Goal: Information Seeking & Learning: Learn about a topic

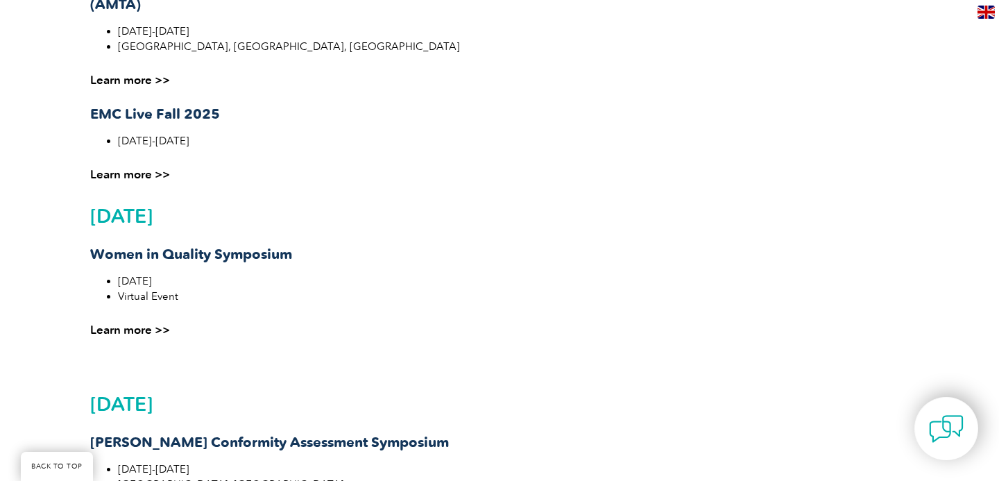
scroll to position [1318, 0]
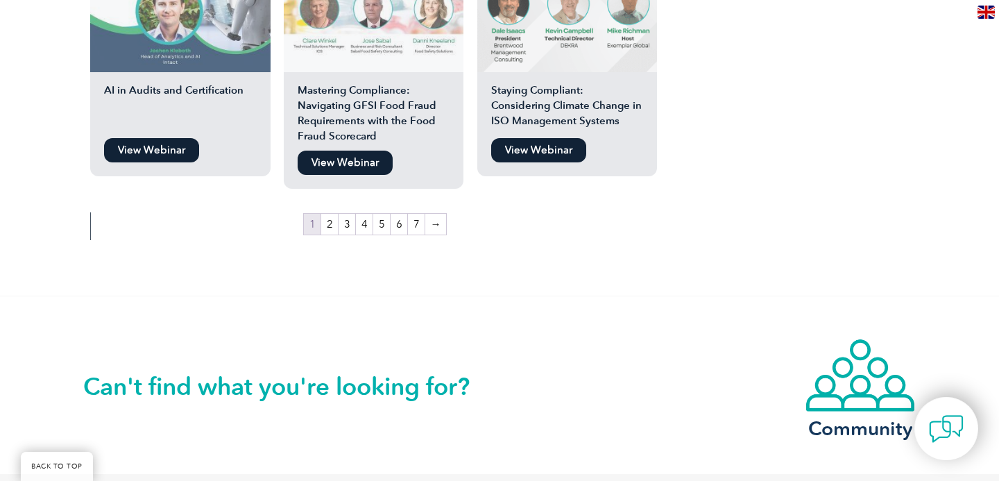
scroll to position [2558, 0]
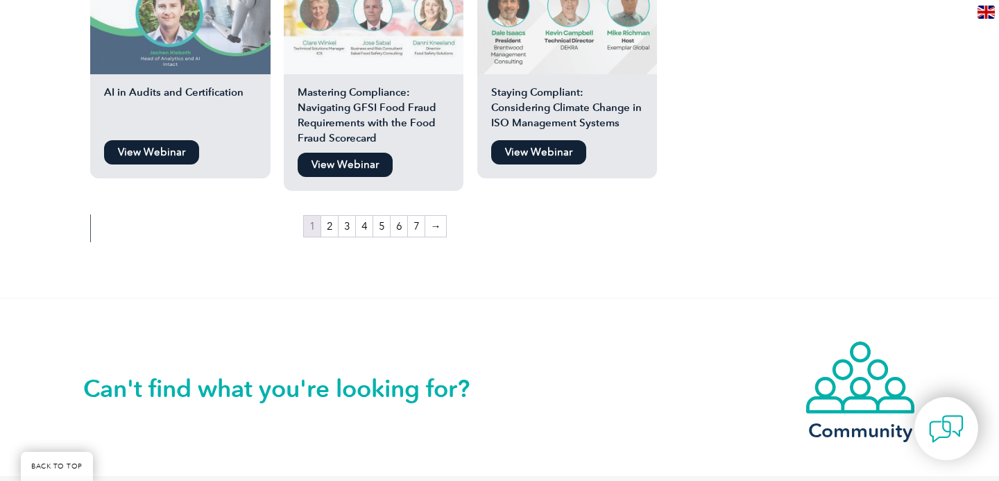
click at [162, 141] on link "View Webinar" at bounding box center [151, 152] width 95 height 24
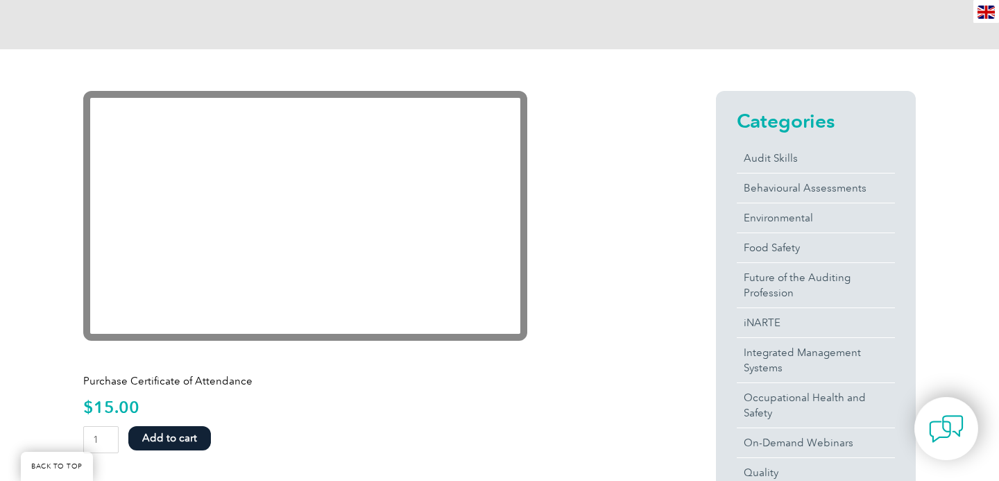
scroll to position [239, 0]
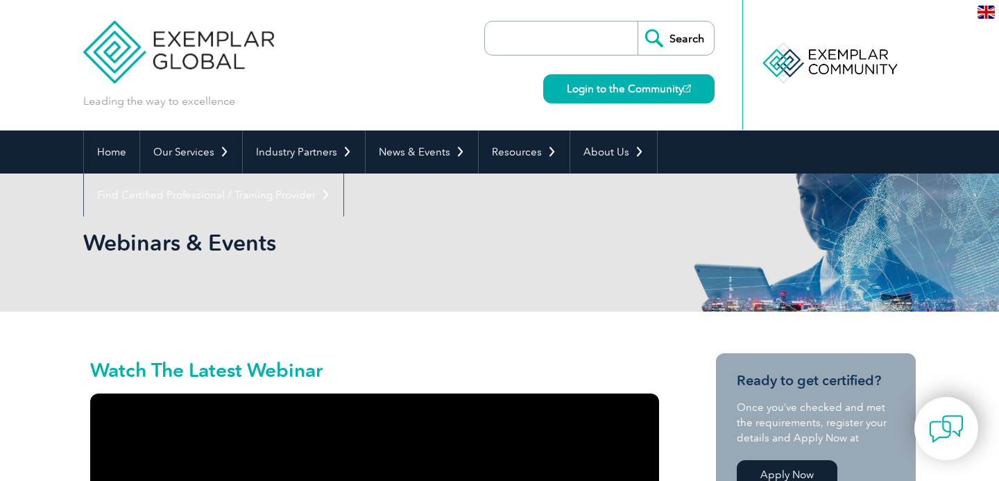
click at [232, 47] on img at bounding box center [178, 41] width 191 height 83
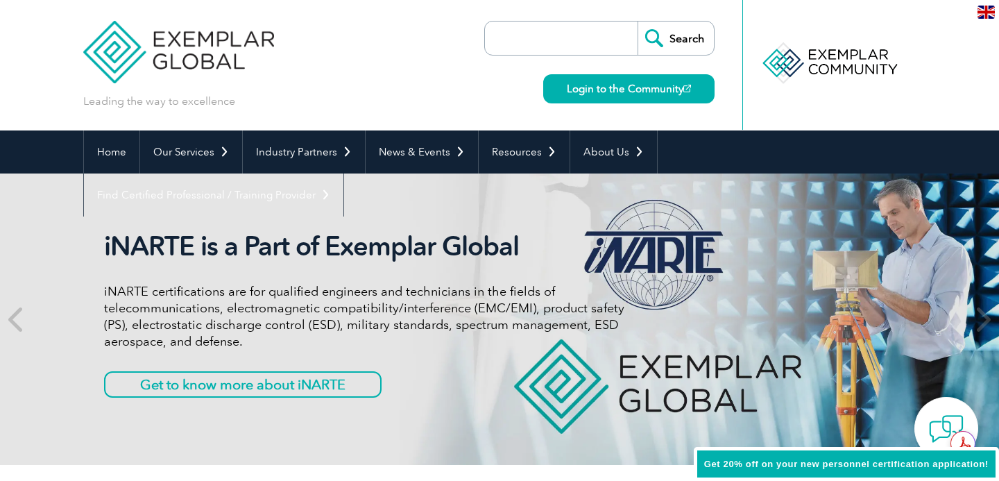
click at [215, 64] on img at bounding box center [178, 41] width 191 height 83
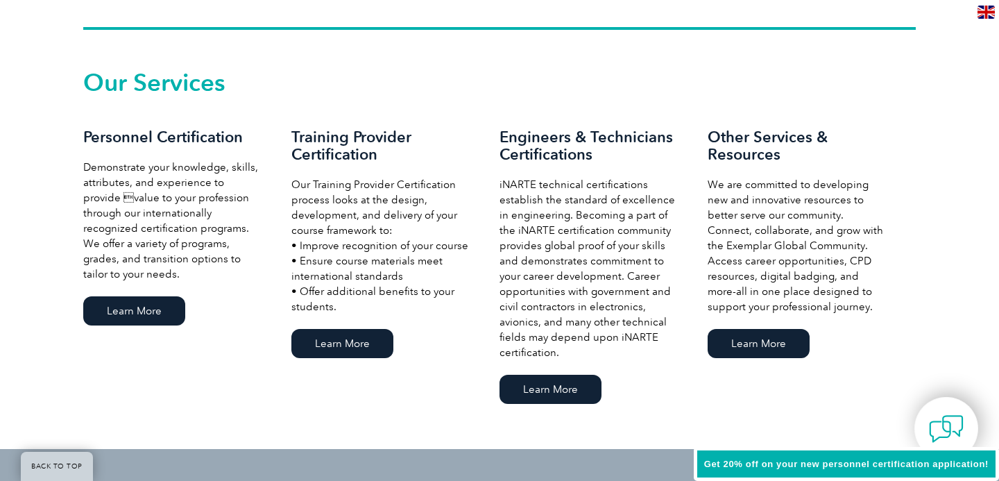
scroll to position [956, 0]
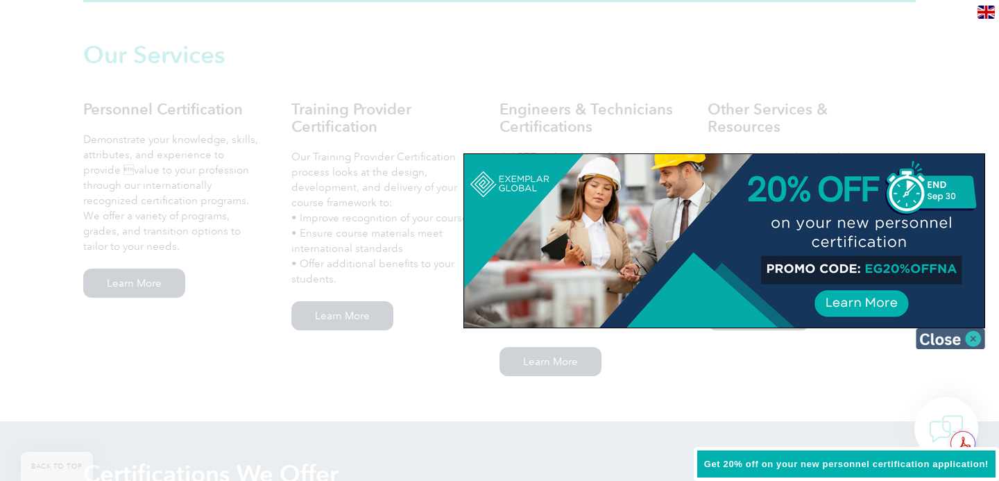
click at [941, 337] on img at bounding box center [949, 338] width 69 height 21
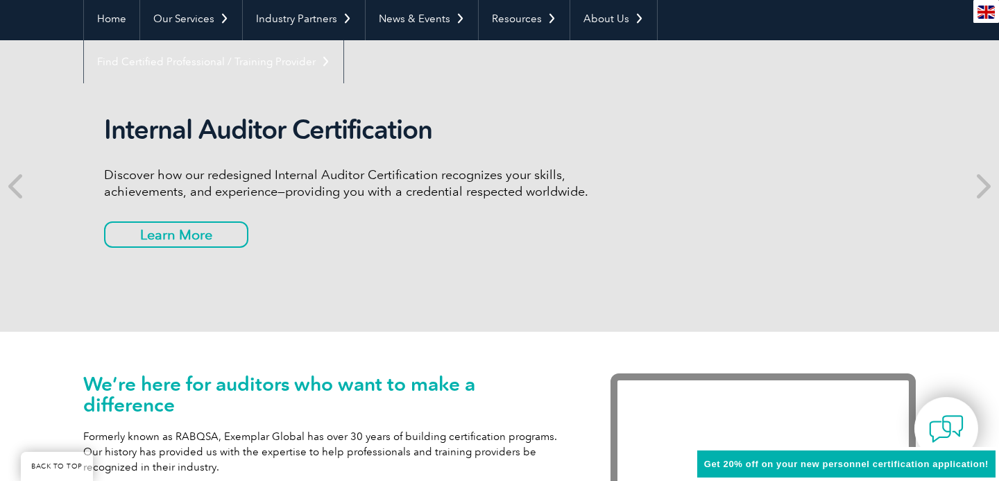
scroll to position [0, 0]
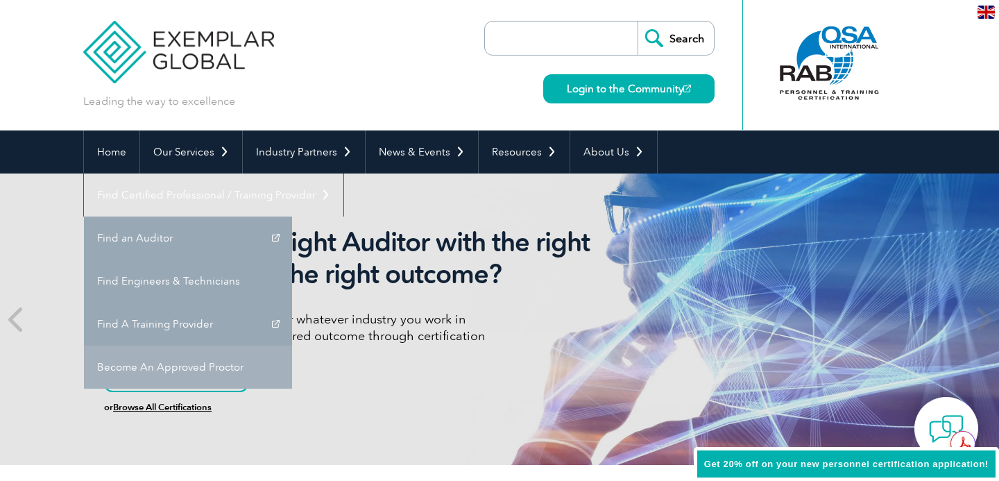
click at [292, 345] on link "Become An Approved Proctor" at bounding box center [188, 366] width 208 height 43
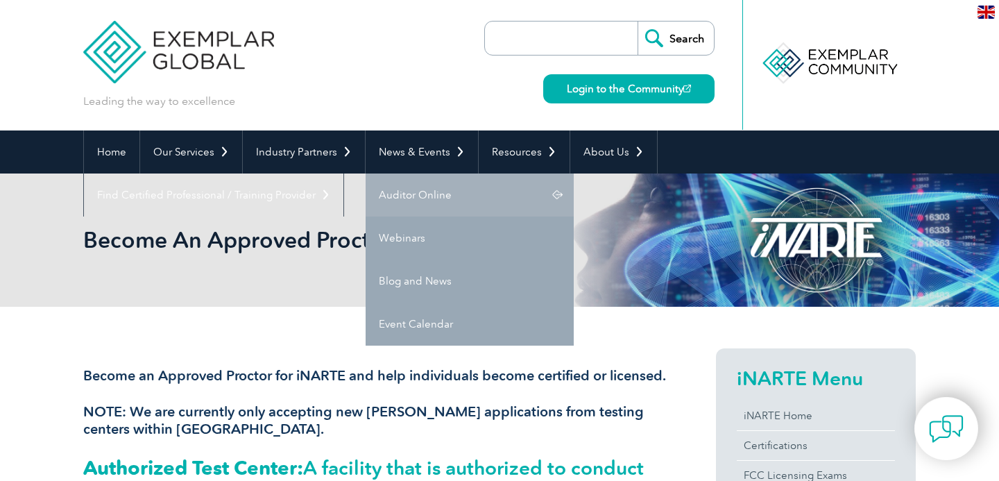
click at [434, 186] on link "Auditor Online" at bounding box center [469, 194] width 208 height 43
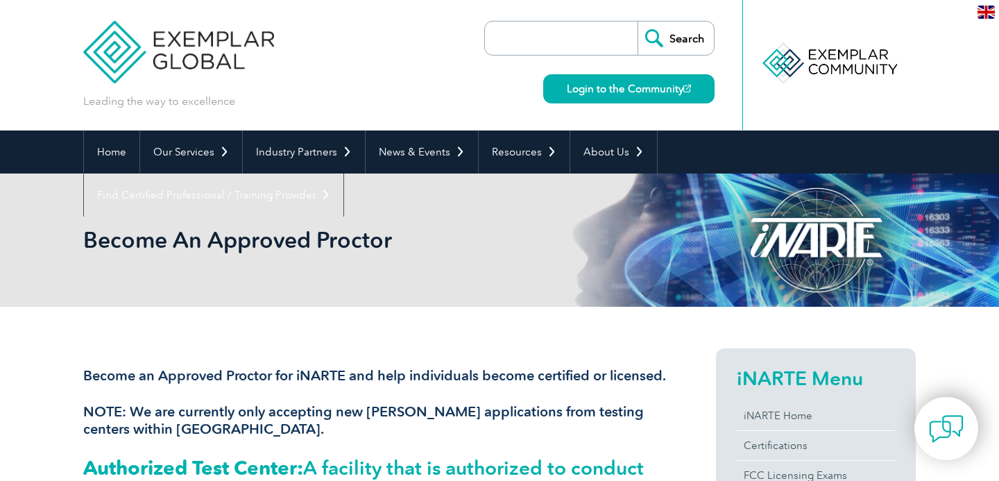
click at [205, 36] on img at bounding box center [178, 41] width 191 height 83
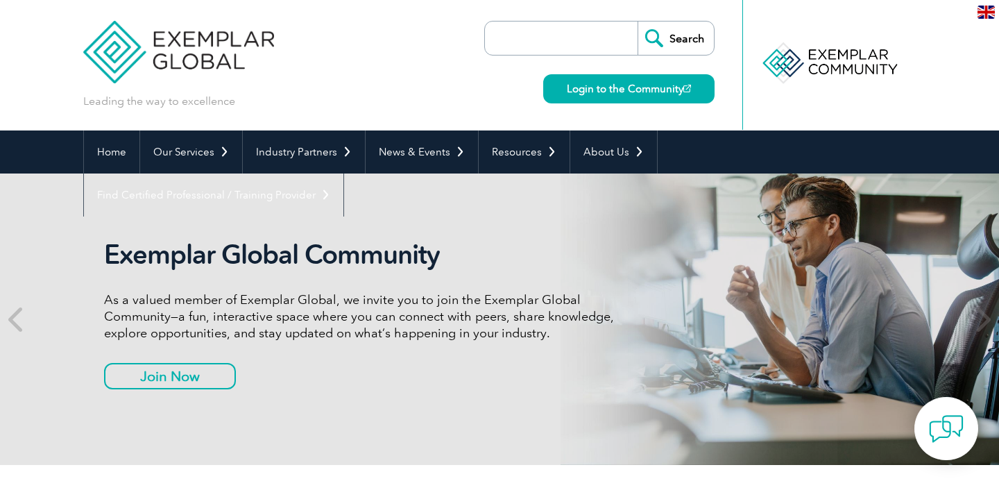
click at [511, 21] on input "search" at bounding box center [565, 37] width 146 height 33
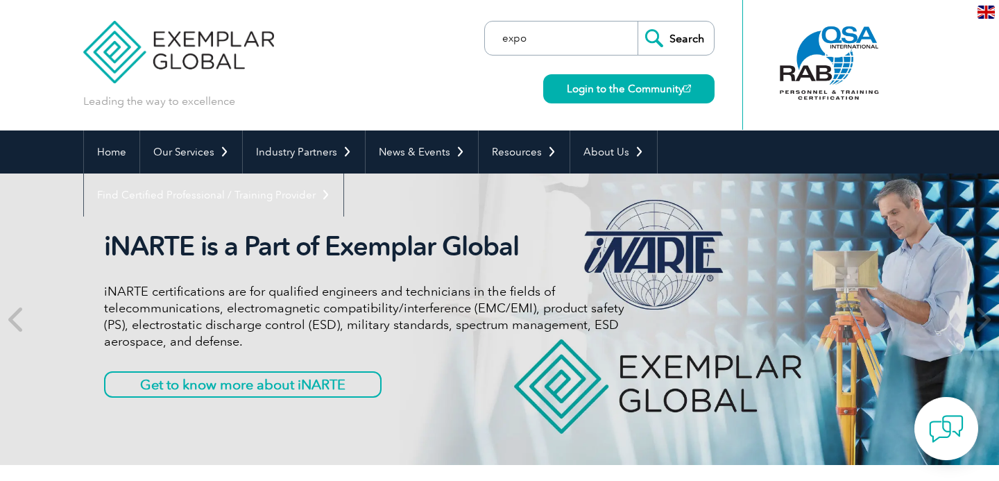
type input "expo"
click at [637, 21] on input "Search" at bounding box center [675, 37] width 76 height 33
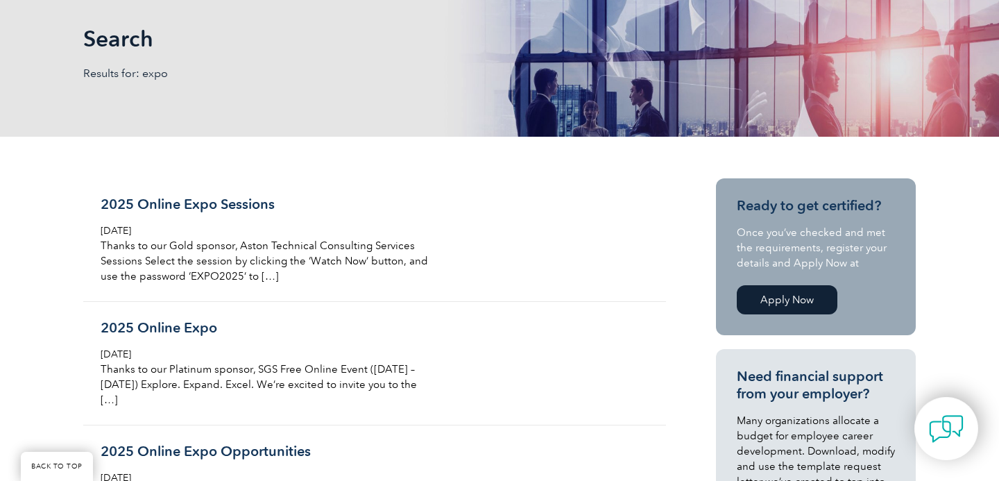
scroll to position [223, 0]
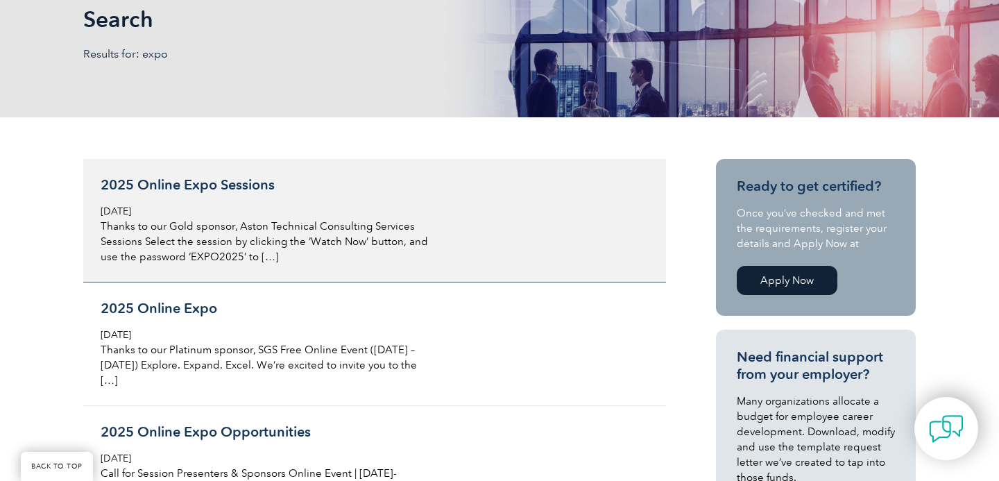
click at [259, 190] on h3 "2025 Online Expo Sessions" at bounding box center [265, 184] width 329 height 17
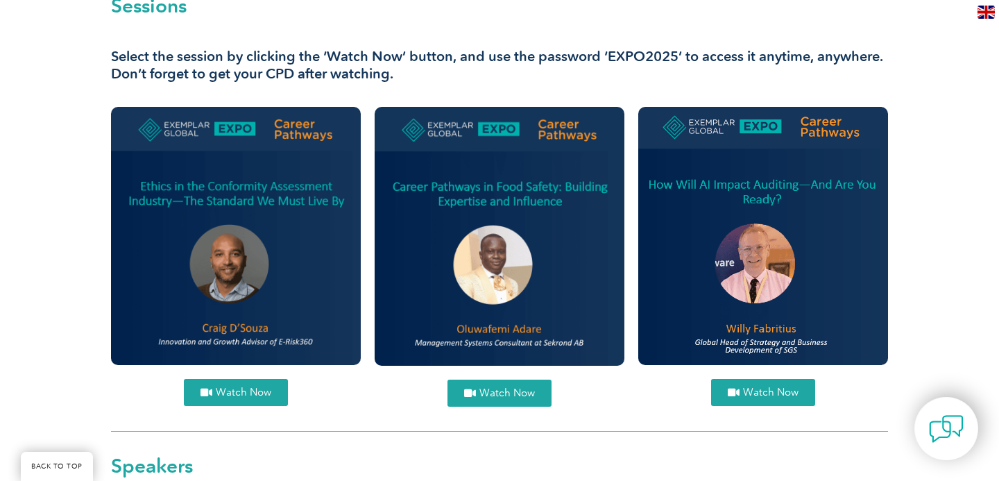
scroll to position [555, 0]
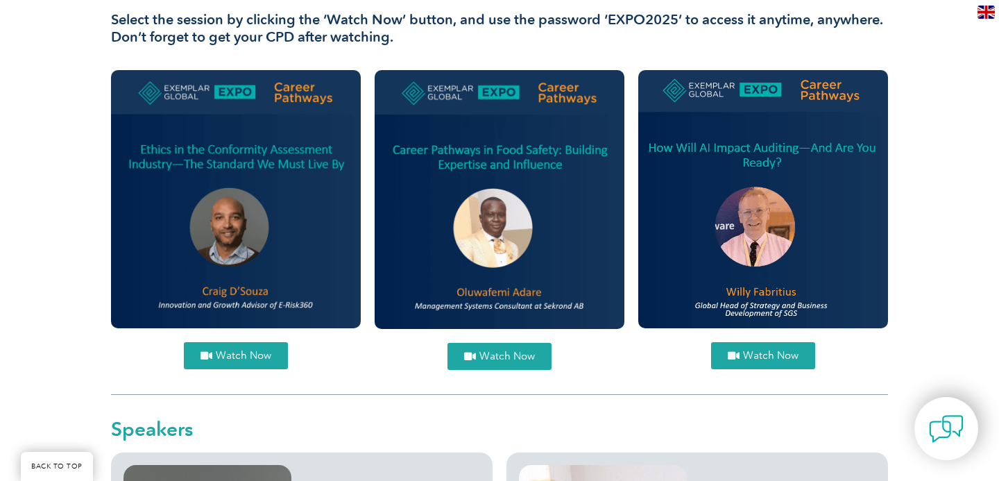
click at [768, 352] on span "Watch Now" at bounding box center [770, 355] width 55 height 10
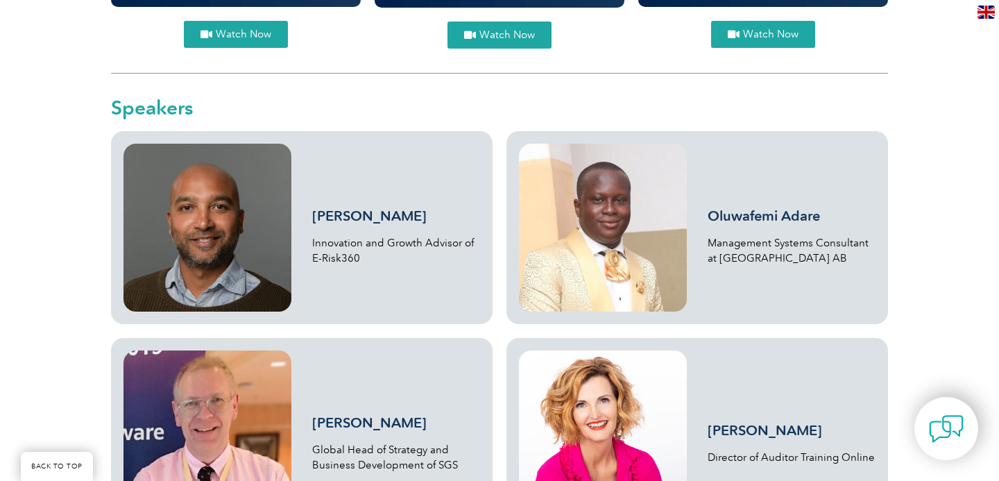
scroll to position [1018, 0]
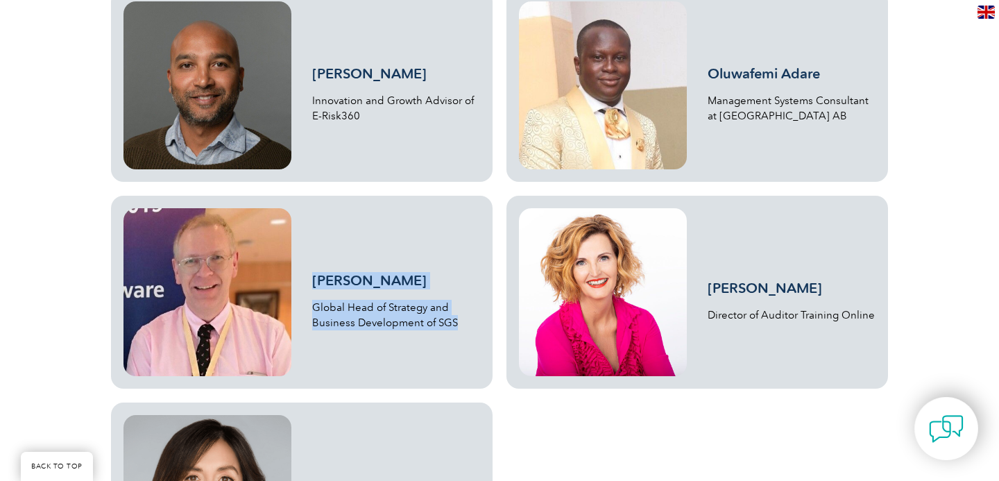
drag, startPoint x: 466, startPoint y: 320, endPoint x: 313, endPoint y: 280, distance: 158.3
click at [313, 280] on div "Willy Fabritius Global Head of Strategy and Business Development of SGS" at bounding box center [396, 291] width 168 height 77
copy div "Willy Fabritius Global Head of Strategy and Business Development of SGS"
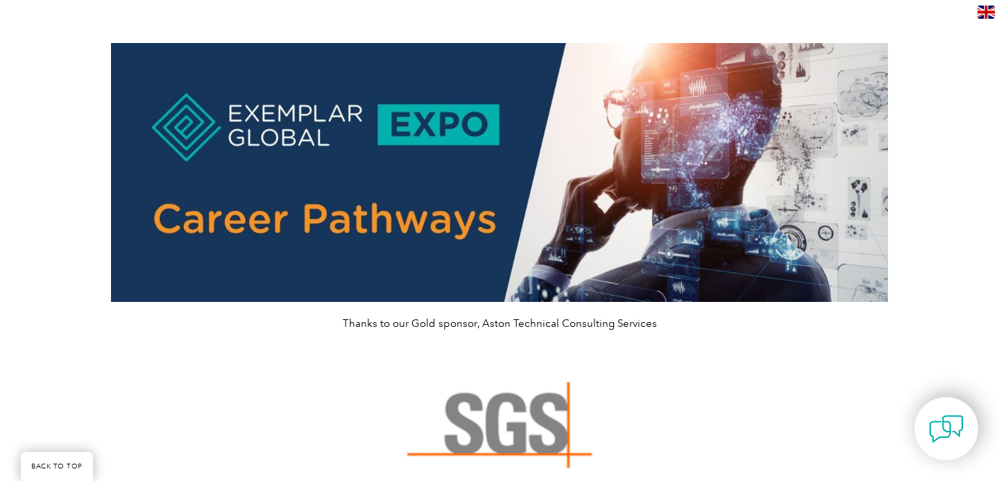
scroll to position [0, 0]
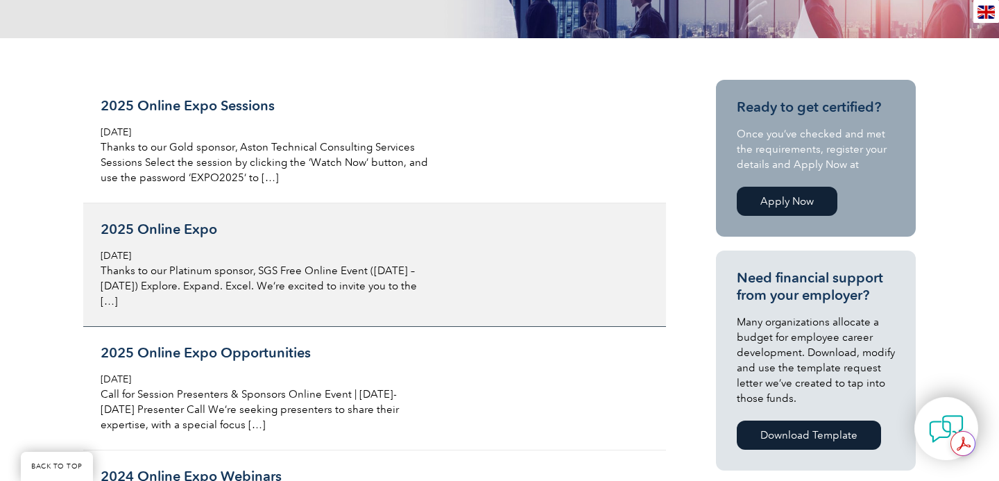
click at [138, 230] on h3 "2025 Online Expo" at bounding box center [265, 229] width 329 height 17
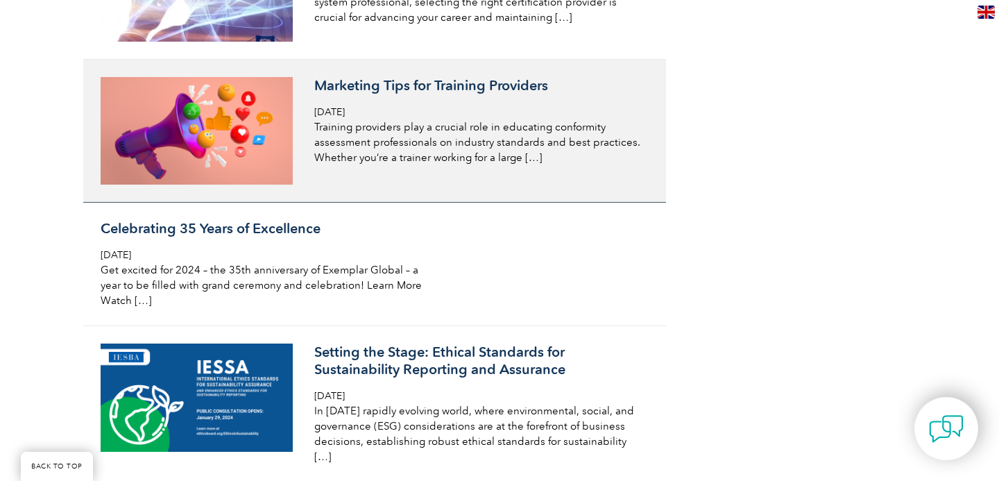
scroll to position [1530, 0]
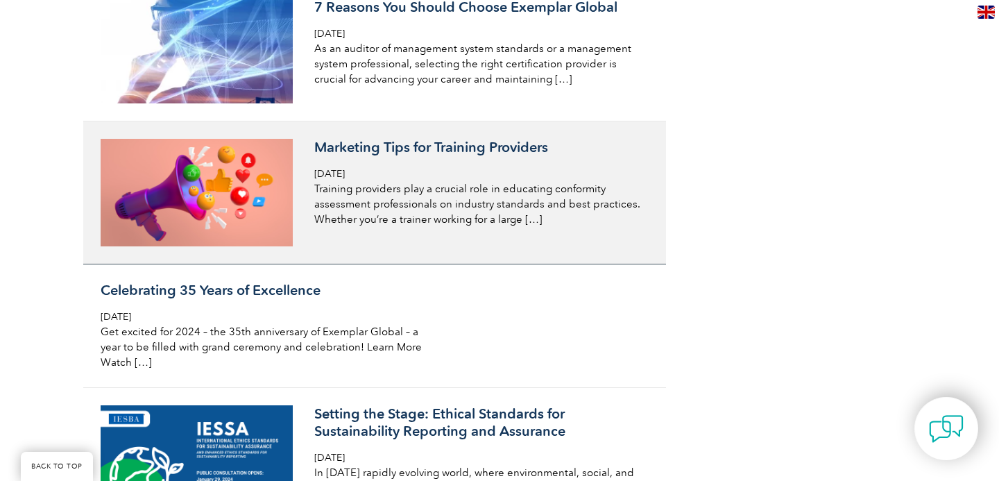
click at [500, 145] on h3 "Marketing Tips for Training Providers" at bounding box center [478, 147] width 329 height 17
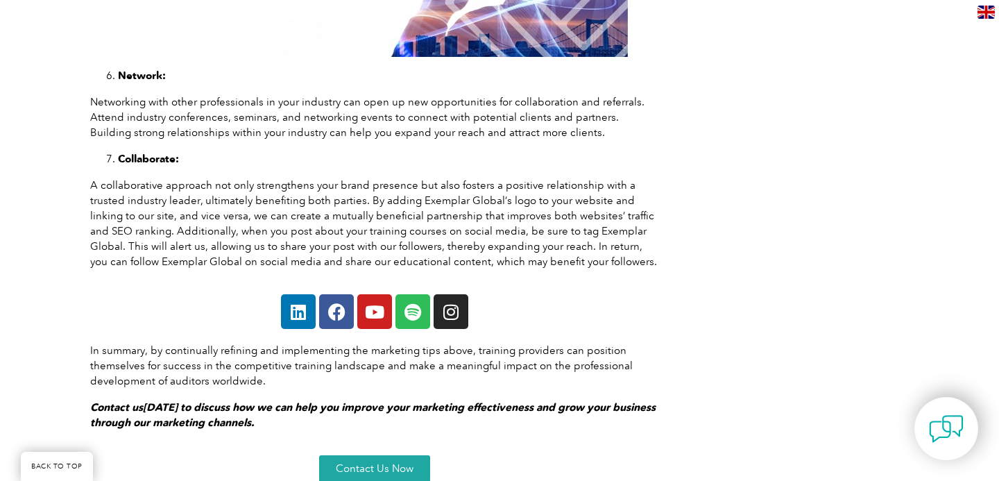
scroll to position [1294, 0]
